Goal: Complete application form

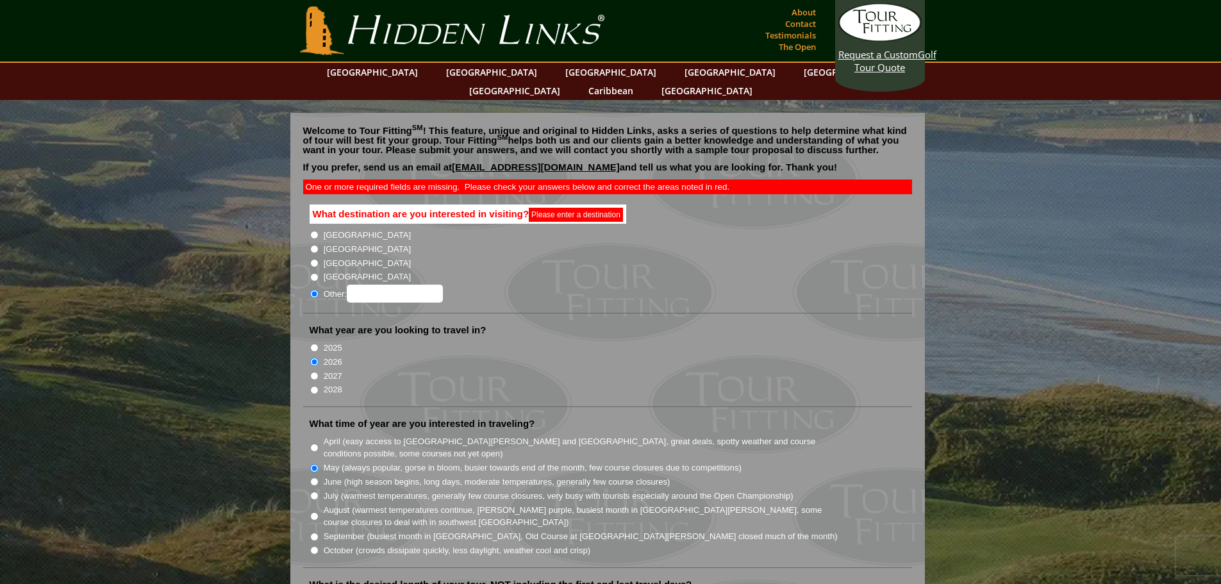
click at [324, 243] on label "[GEOGRAPHIC_DATA]" at bounding box center [367, 249] width 87 height 13
click at [319, 245] on input "[GEOGRAPHIC_DATA]" at bounding box center [314, 249] width 8 height 8
radio input "true"
click at [638, 255] on li "[GEOGRAPHIC_DATA]" at bounding box center [613, 262] width 607 height 14
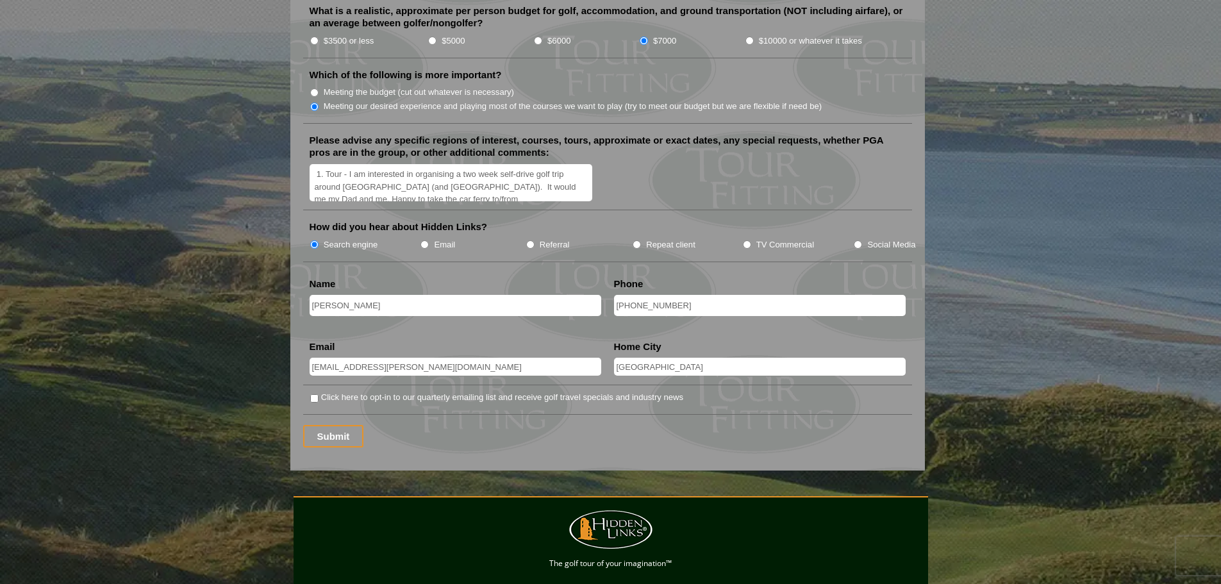
scroll to position [1539, 0]
click at [339, 424] on input "Submit" at bounding box center [333, 435] width 61 height 22
